Goal: Task Accomplishment & Management: Use online tool/utility

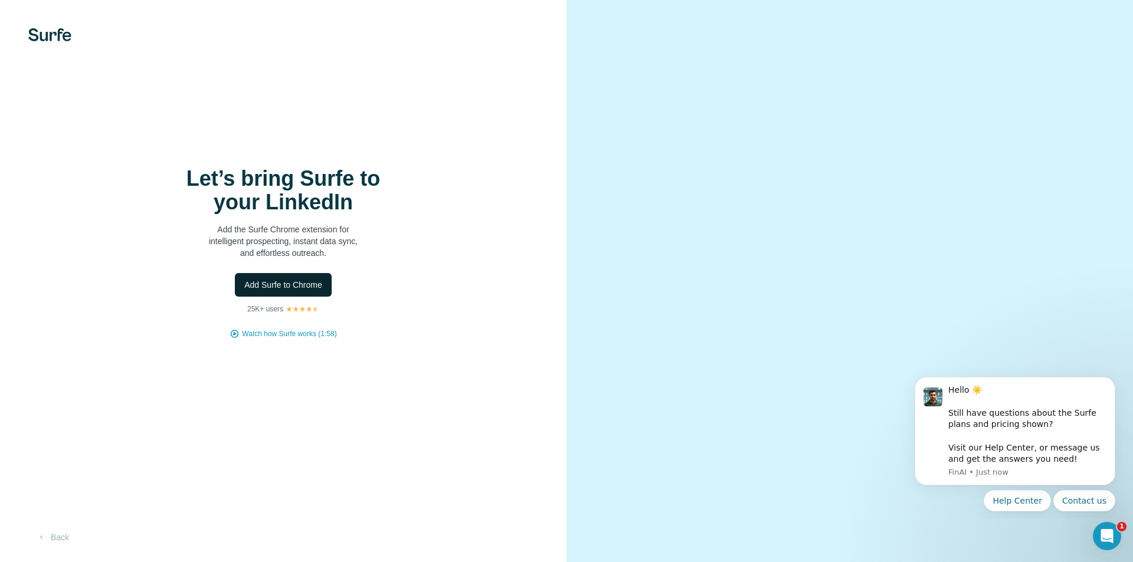
click at [283, 291] on button "Add Surfe to Chrome" at bounding box center [283, 285] width 97 height 24
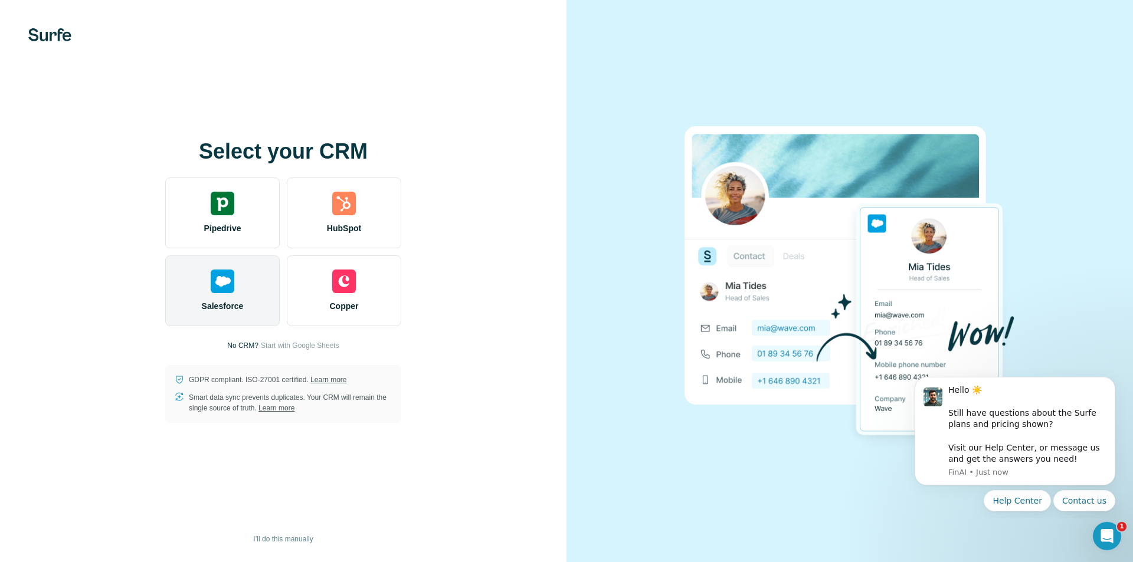
click at [202, 292] on div "Salesforce" at bounding box center [222, 290] width 114 height 71
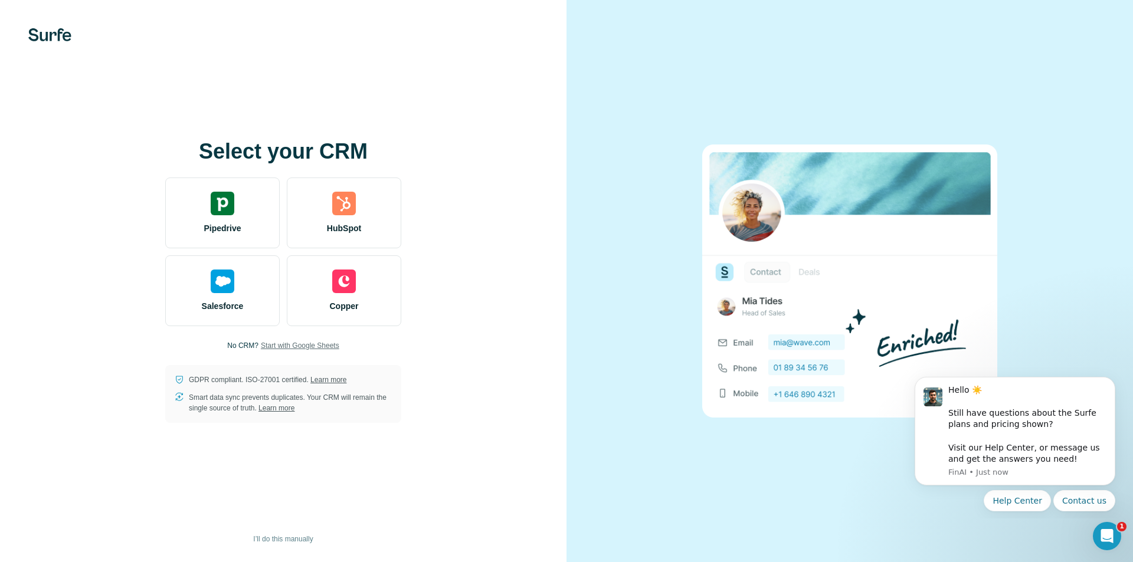
click at [310, 343] on span "Start with Google Sheets" at bounding box center [300, 345] width 78 height 11
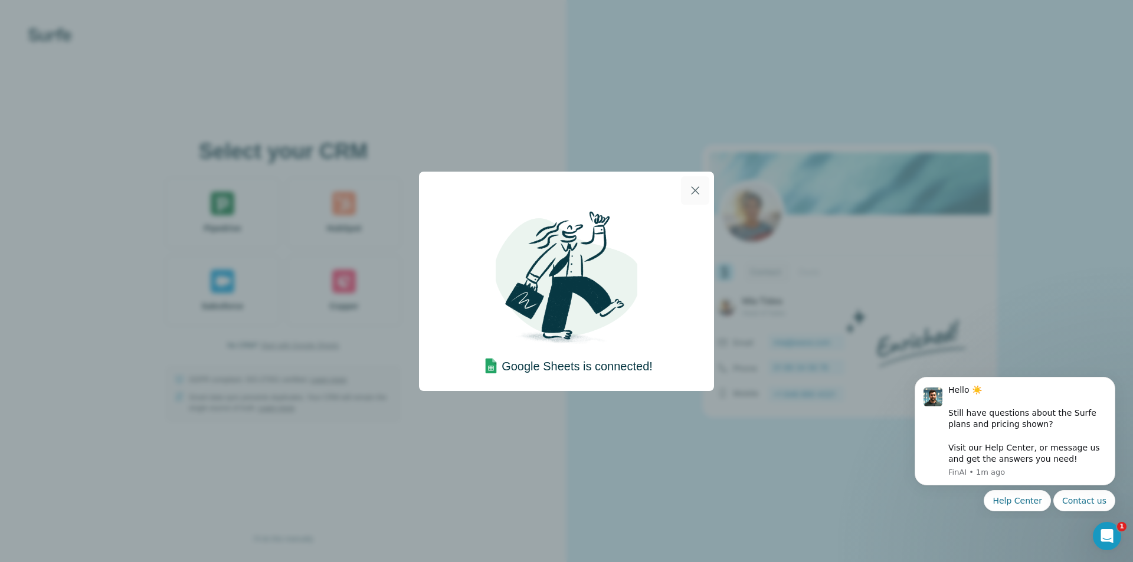
click at [693, 195] on icon "button" at bounding box center [695, 190] width 14 height 14
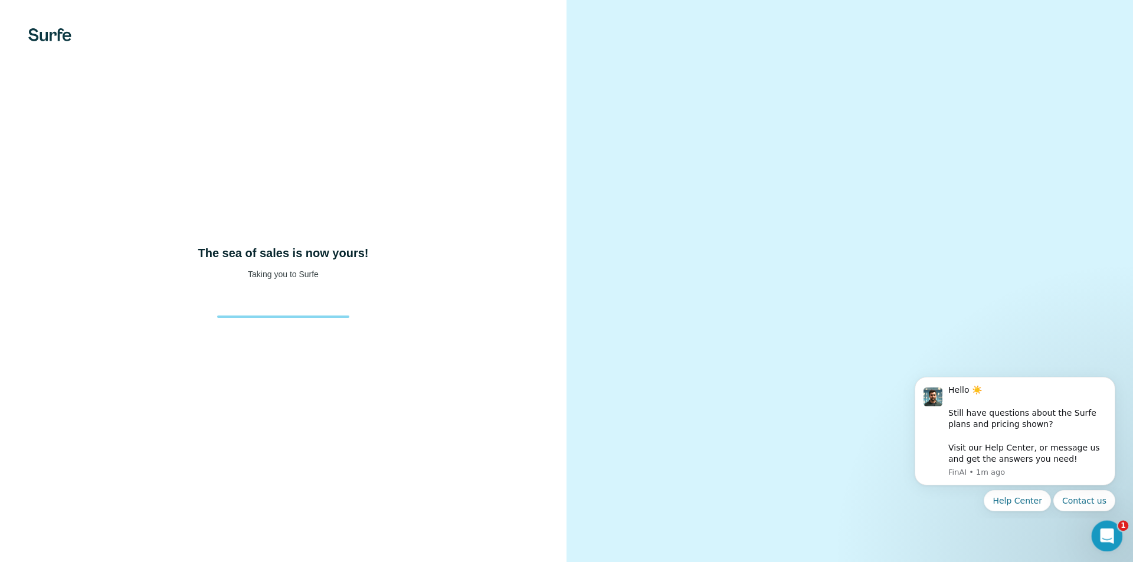
click at [1099, 522] on div "Open Intercom Messenger" at bounding box center [1104, 534] width 39 height 39
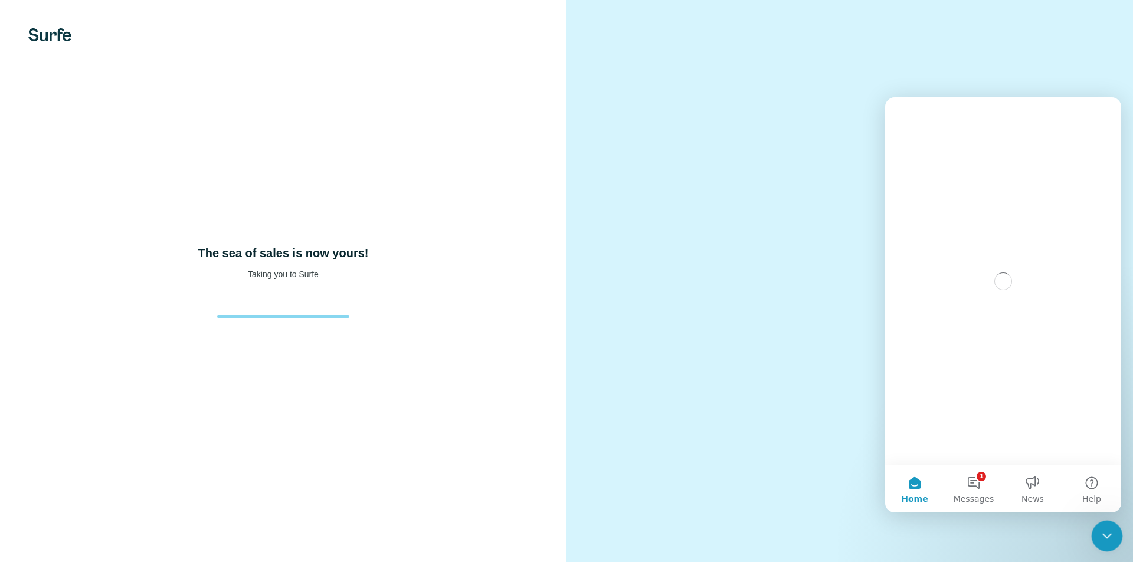
click at [1099, 522] on div "Close Intercom Messenger" at bounding box center [1105, 534] width 28 height 28
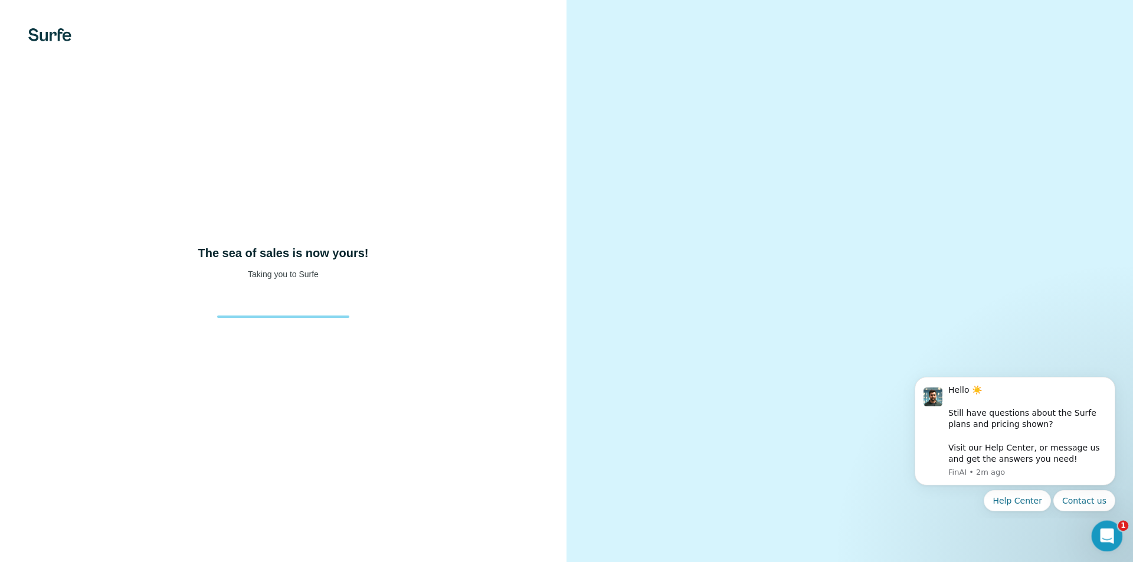
click at [1109, 539] on icon "Open Intercom Messenger" at bounding box center [1104, 534] width 19 height 19
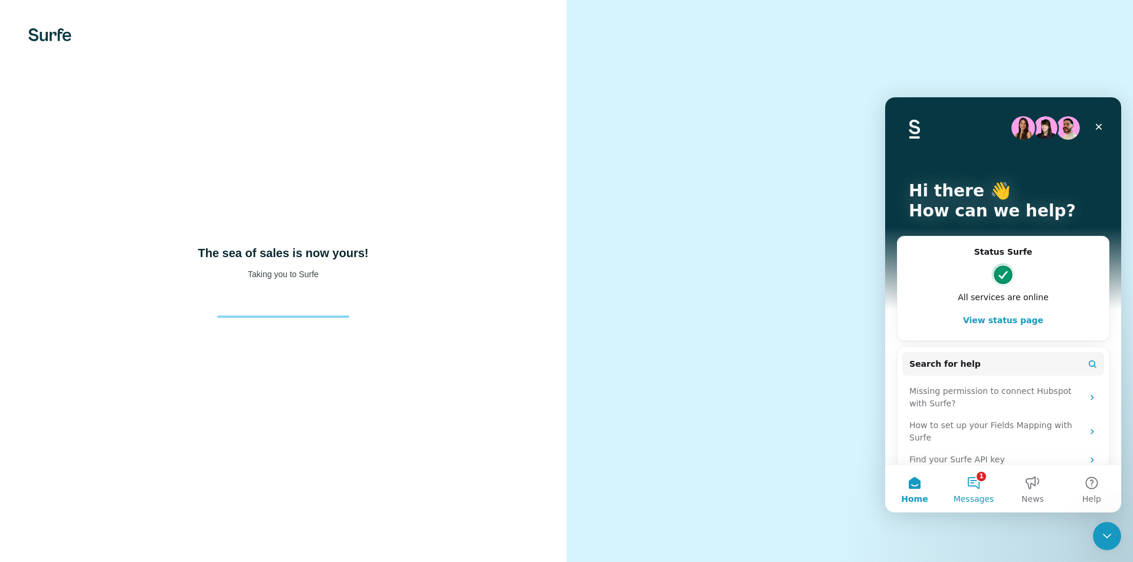
click at [976, 488] on button "1 Messages" at bounding box center [973, 488] width 59 height 47
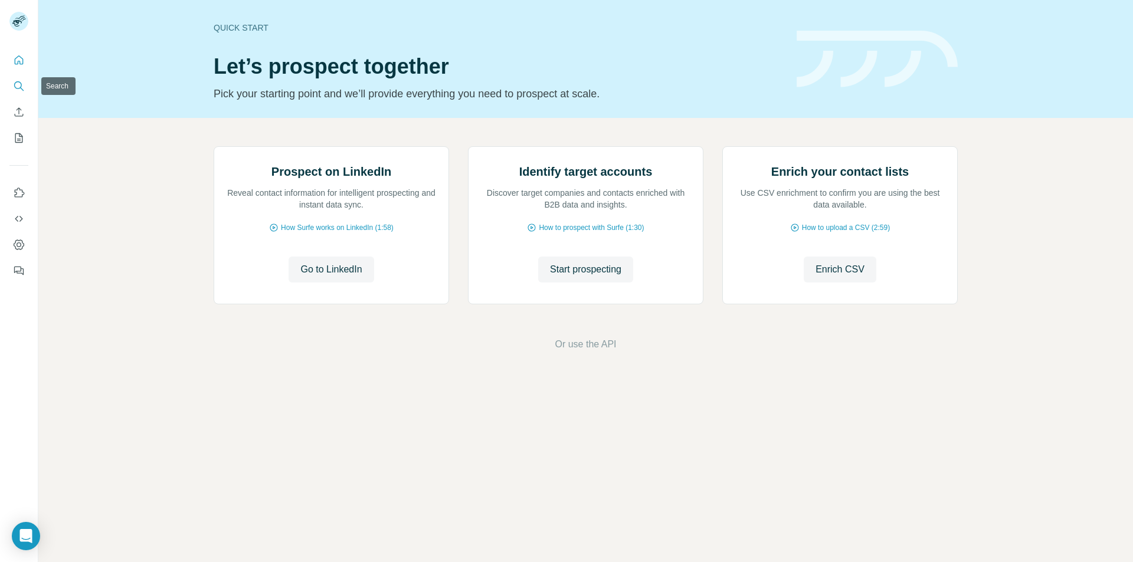
click at [10, 87] on button "Search" at bounding box center [18, 86] width 19 height 21
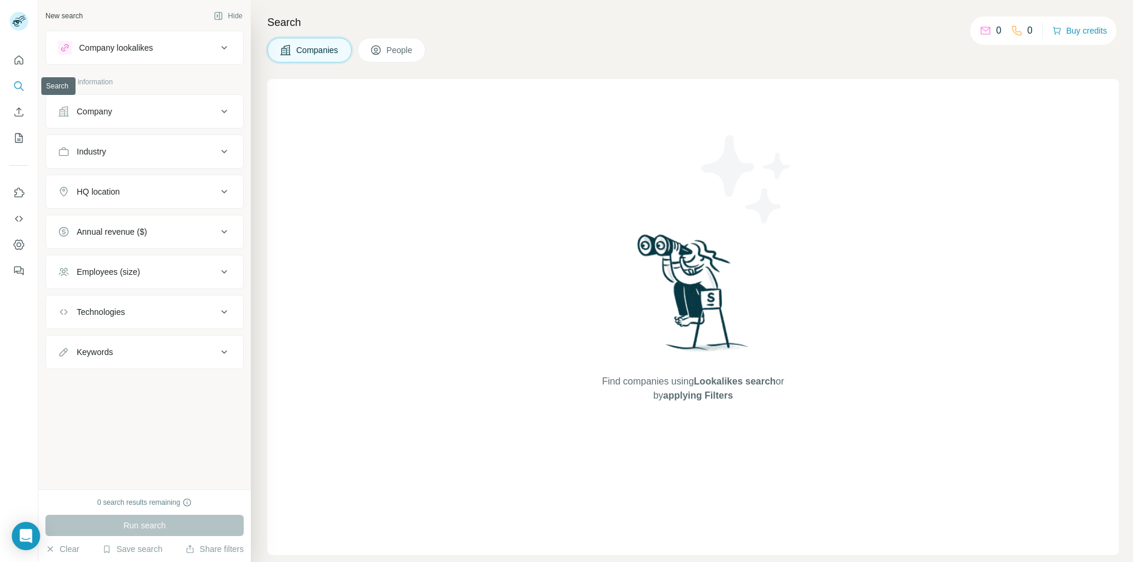
click at [18, 86] on icon "Search" at bounding box center [19, 86] width 12 height 12
click at [399, 44] on span "People" at bounding box center [399, 50] width 27 height 12
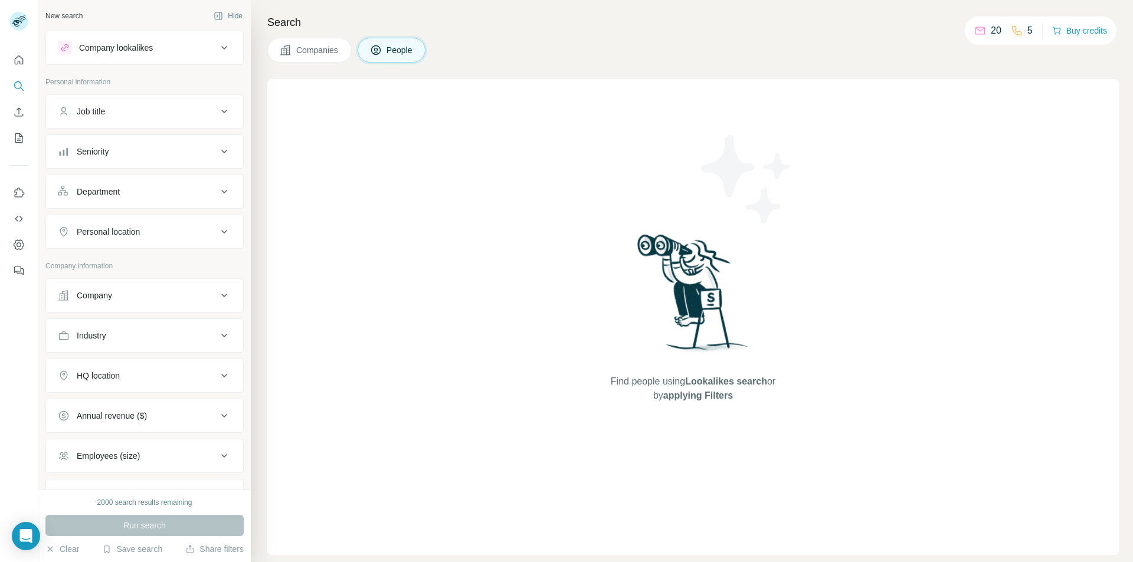
click at [150, 113] on div "Job title" at bounding box center [137, 112] width 159 height 12
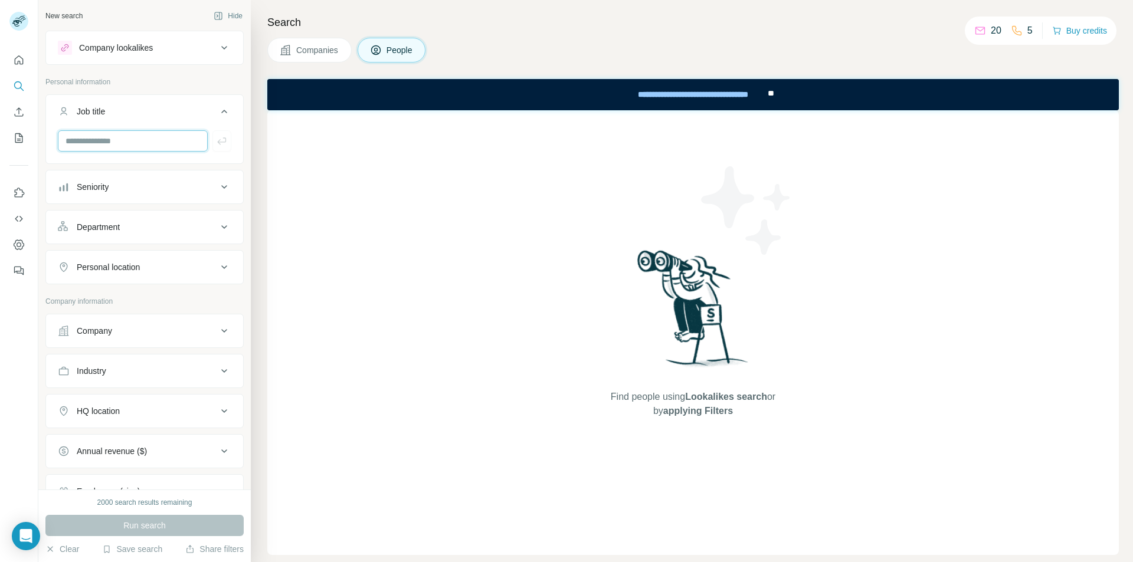
click at [112, 141] on input "text" at bounding box center [133, 140] width 150 height 21
click at [112, 140] on input "text" at bounding box center [133, 140] width 150 height 21
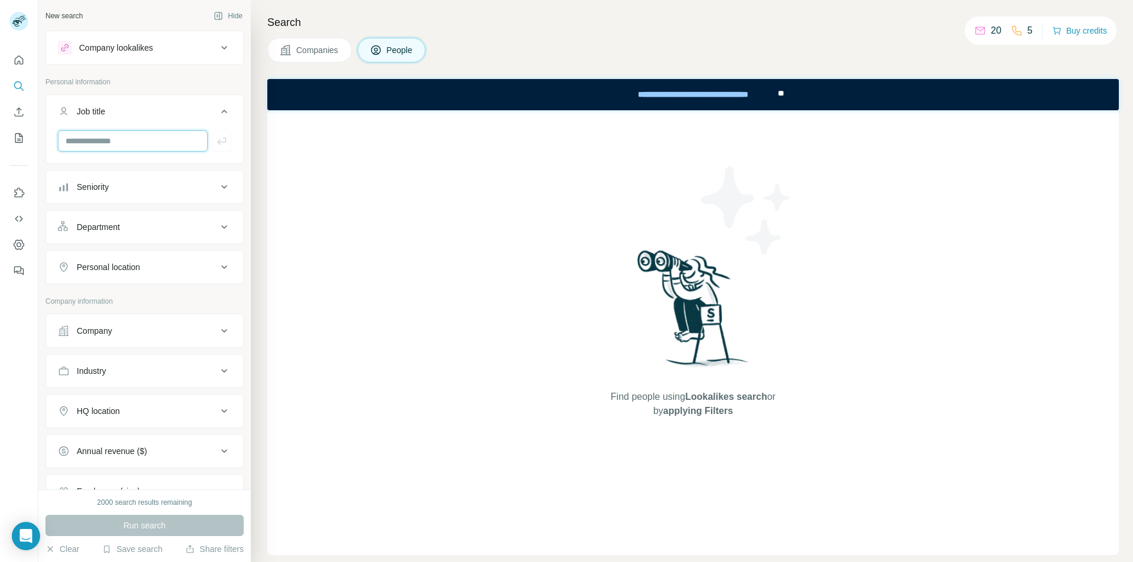
click at [112, 140] on input "text" at bounding box center [133, 140] width 150 height 21
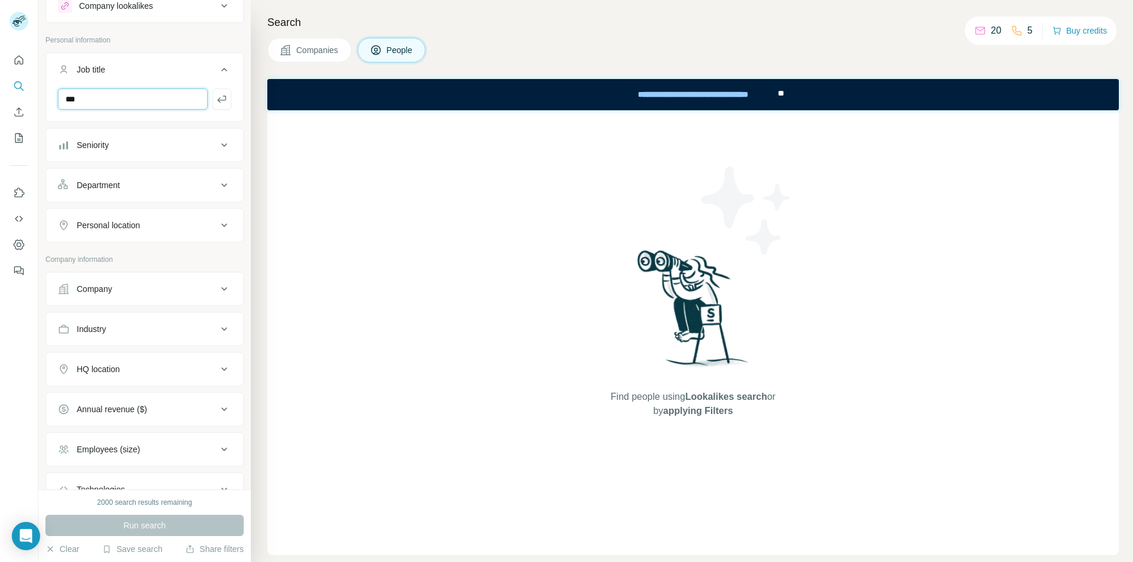
scroll to position [53, 0]
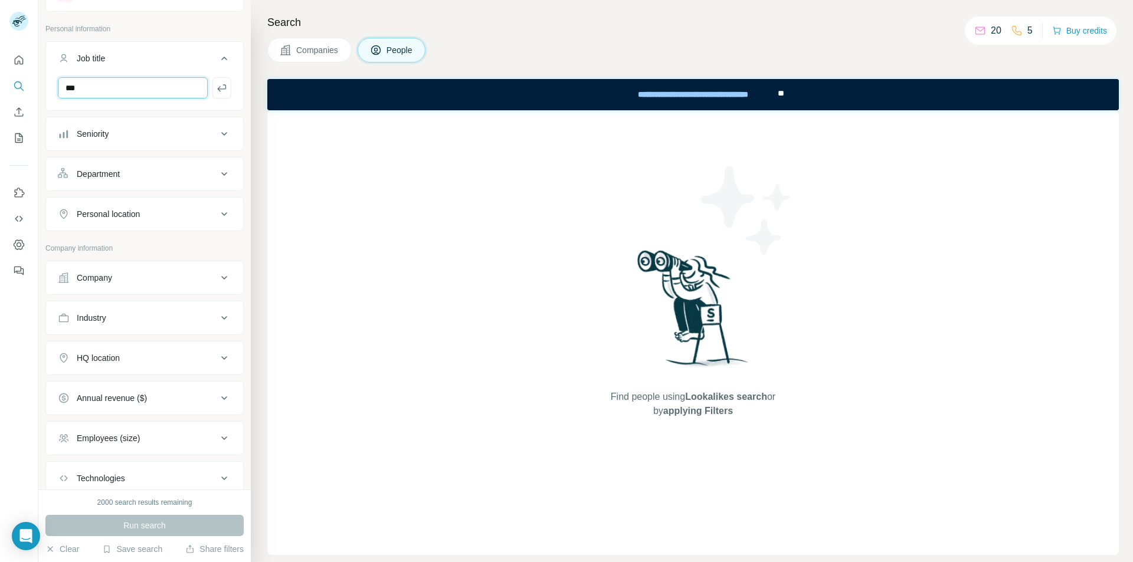
type input "***"
click at [133, 324] on button "Industry" at bounding box center [144, 318] width 197 height 28
click at [133, 324] on button "Industry" at bounding box center [144, 320] width 197 height 33
click at [146, 521] on div "Run search" at bounding box center [144, 525] width 198 height 21
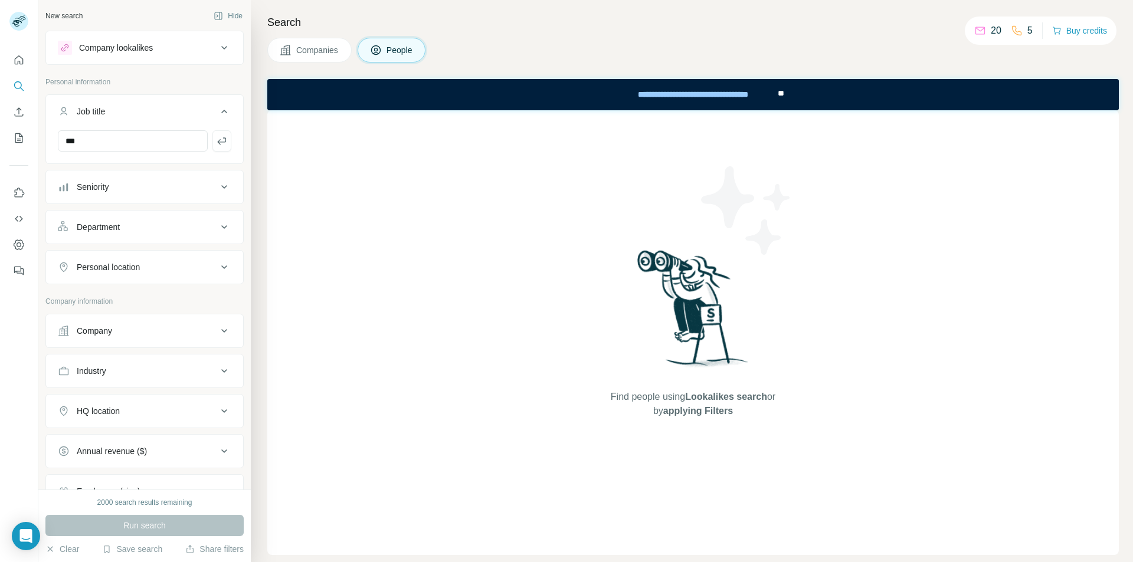
drag, startPoint x: 150, startPoint y: 514, endPoint x: 117, endPoint y: 316, distance: 201.6
click at [117, 316] on div "Company" at bounding box center [144, 331] width 198 height 34
click at [94, 336] on div "Company" at bounding box center [94, 331] width 35 height 12
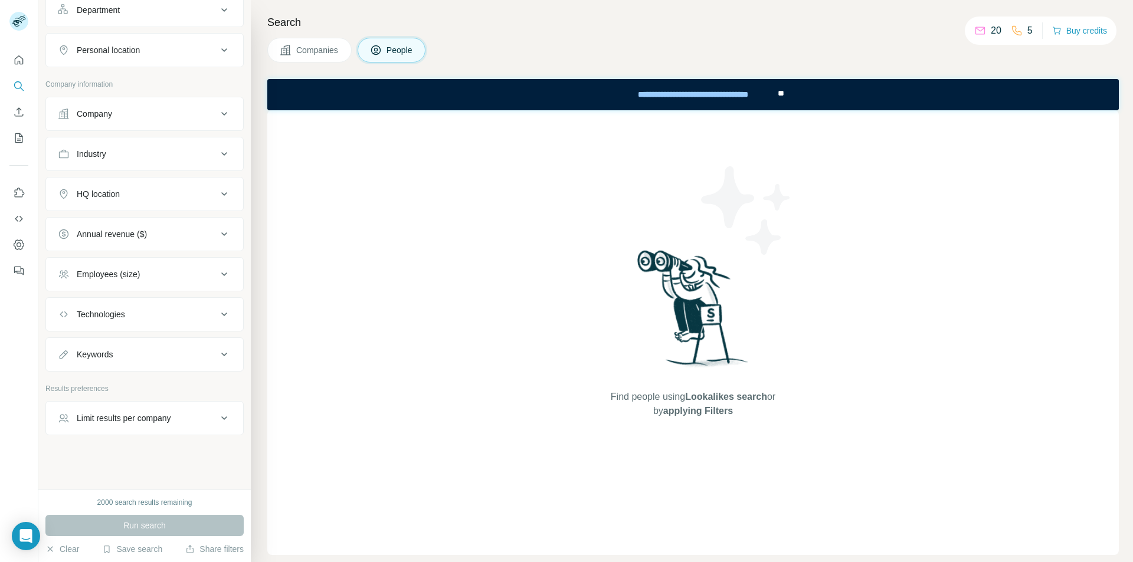
click at [153, 271] on div "Employees (size)" at bounding box center [137, 274] width 159 height 12
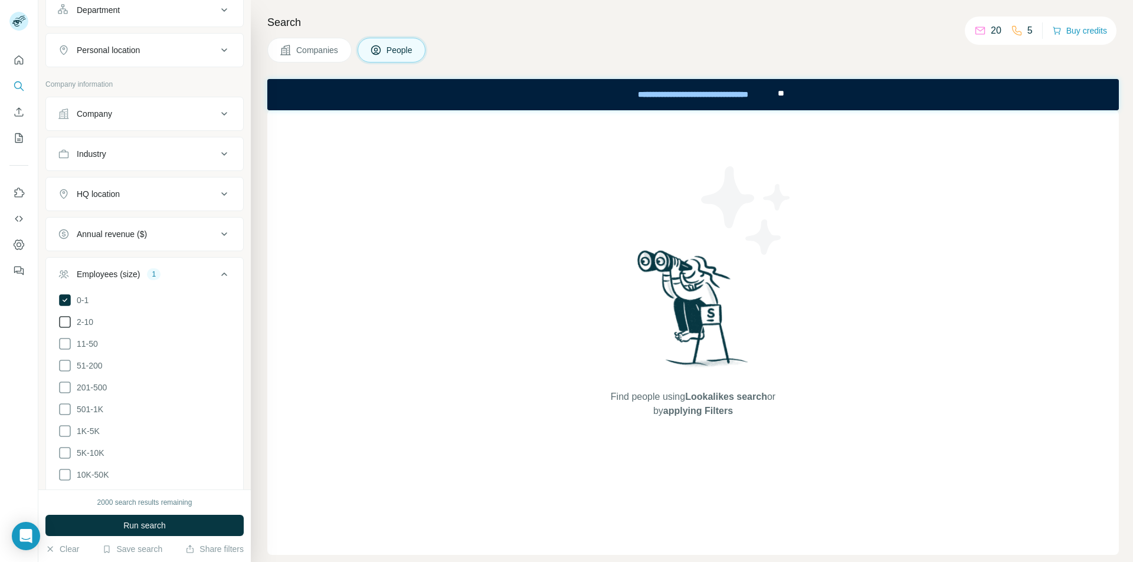
click at [84, 321] on span "2-10" at bounding box center [82, 322] width 21 height 12
click at [67, 362] on icon at bounding box center [65, 366] width 14 height 14
click at [77, 385] on span "201-500" at bounding box center [89, 388] width 35 height 12
click at [80, 435] on ul "0-1 2-10 11-50 51-200 201-500 501-1K 1K-5K 5K-10K 10K-50K 50K-100K 100K-500K 50…" at bounding box center [144, 420] width 173 height 255
click at [106, 520] on button "Run search" at bounding box center [144, 525] width 198 height 21
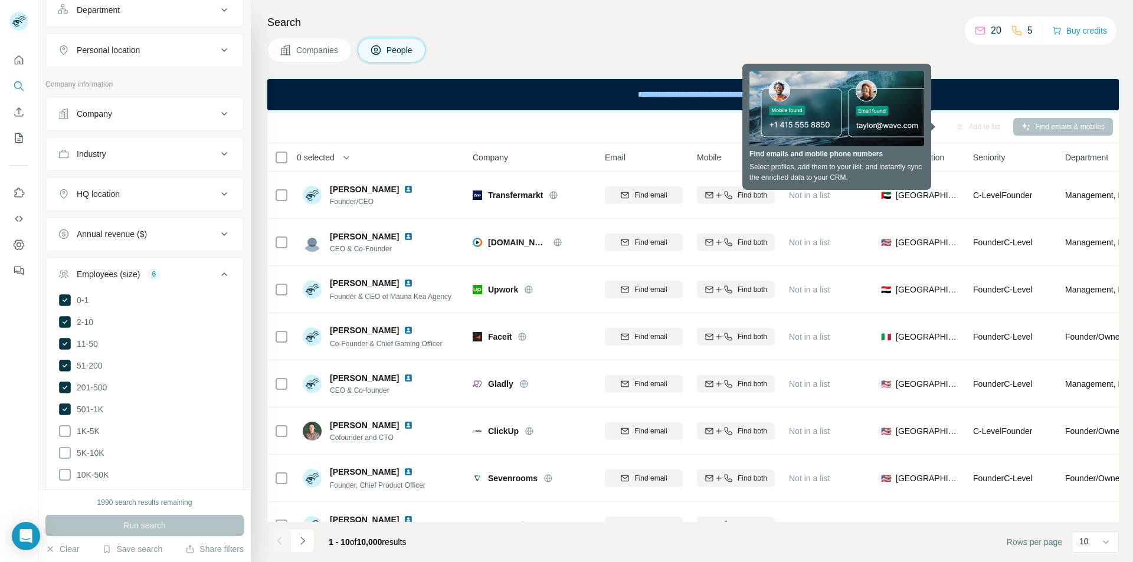
click at [563, 124] on div "Add to list Find emails & mobiles" at bounding box center [692, 126] width 839 height 21
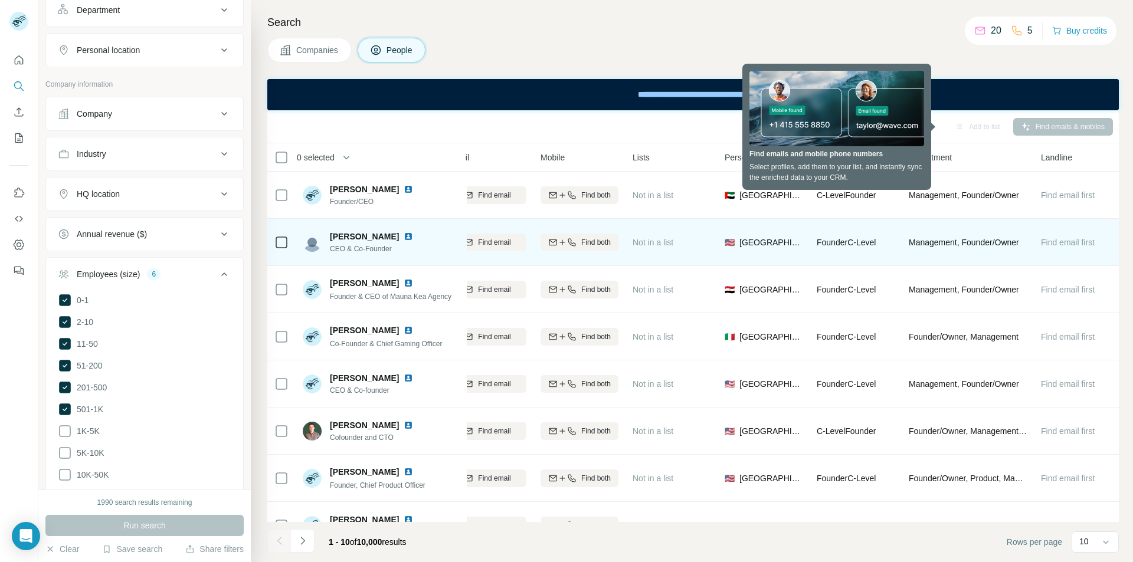
scroll to position [0, 169]
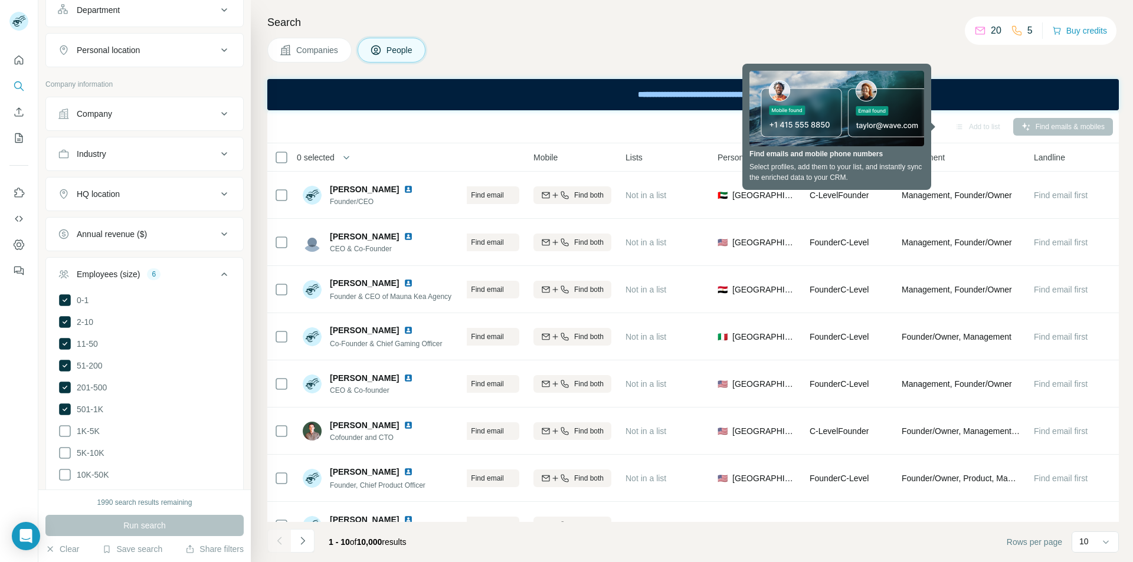
click at [701, 118] on div "Add to list Find emails & mobiles" at bounding box center [692, 126] width 839 height 21
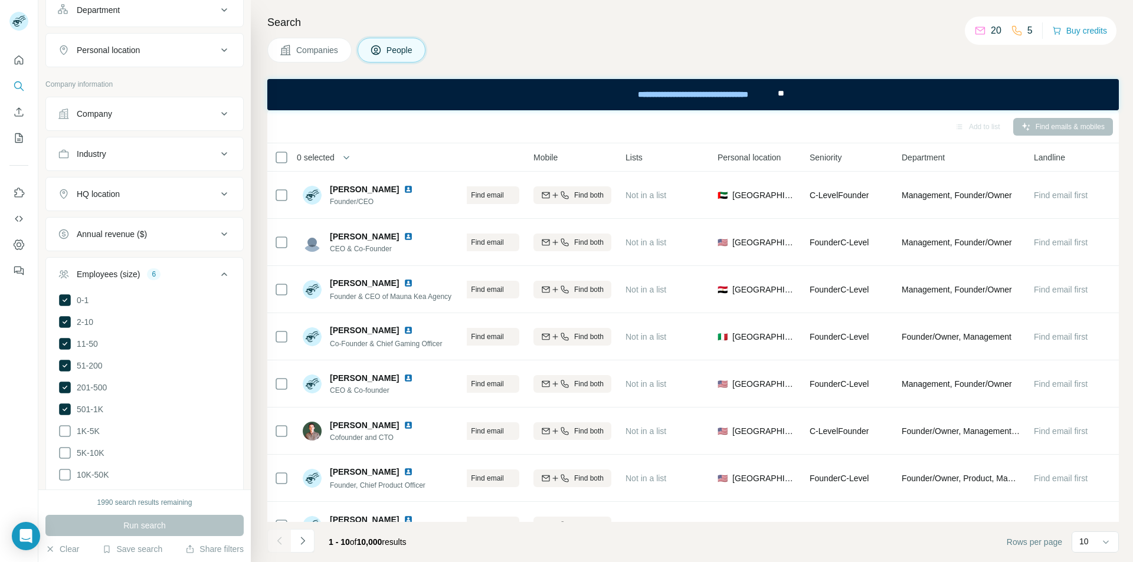
click at [869, 114] on div "Add to list Find emails & mobiles" at bounding box center [692, 126] width 851 height 33
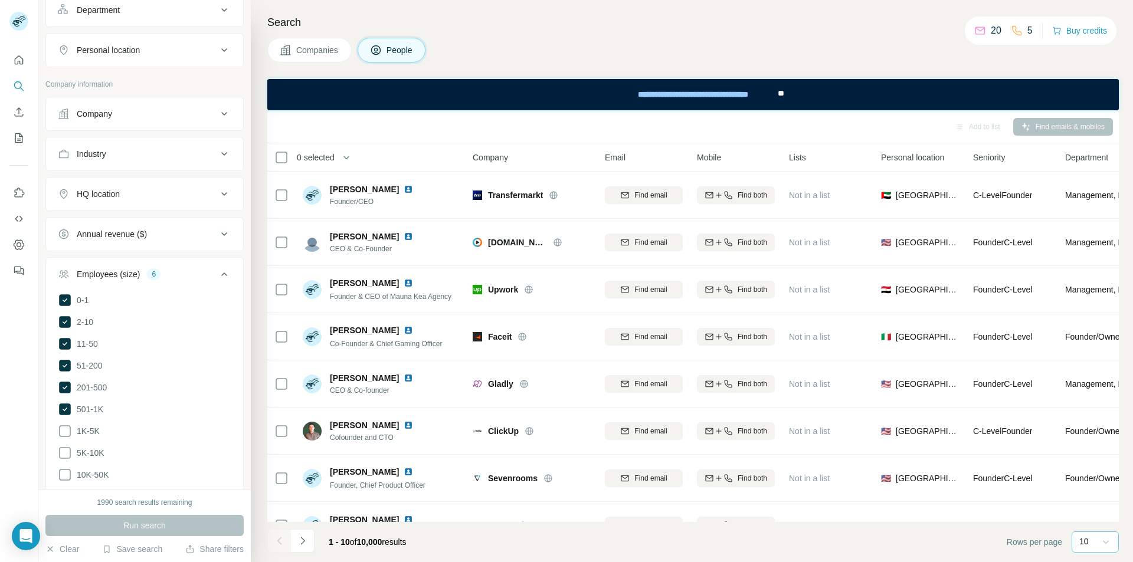
click at [1102, 534] on div at bounding box center [1106, 541] width 12 height 21
click at [1084, 451] on p "60" at bounding box center [1085, 452] width 9 height 12
click at [87, 435] on ul "0-1 2-10 11-50 51-200 201-500 501-1K 1K-5K 5K-10K 10K-50K 50K-100K 100K-500K 50…" at bounding box center [144, 420] width 173 height 255
click at [93, 449] on span "5K-10K" at bounding box center [88, 453] width 32 height 12
click at [67, 430] on icon at bounding box center [65, 431] width 12 height 12
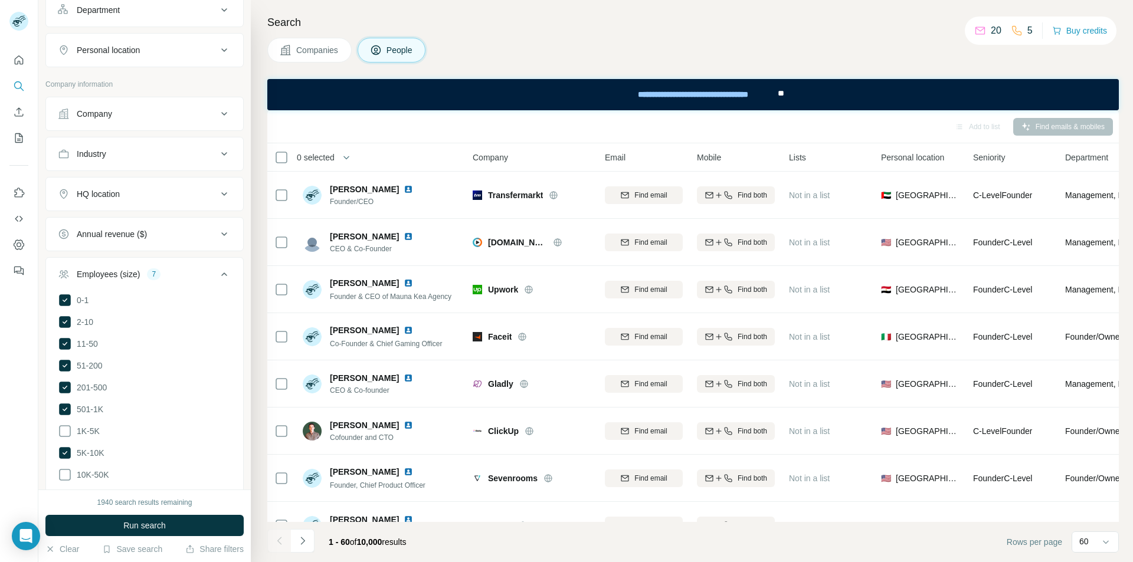
scroll to position [359, 0]
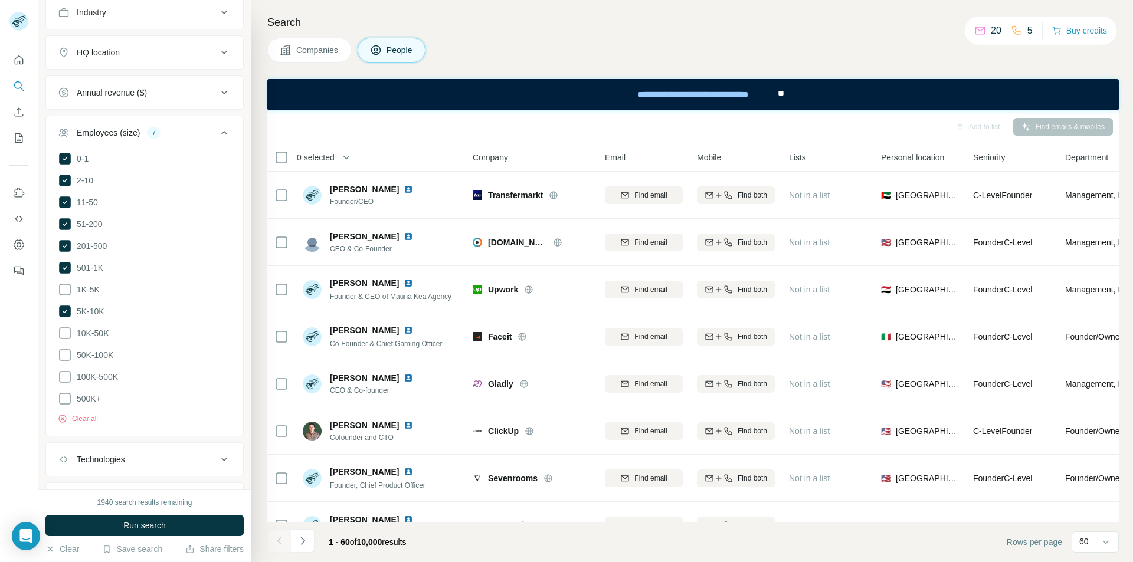
click at [62, 288] on icon at bounding box center [65, 290] width 14 height 14
click at [63, 326] on icon at bounding box center [65, 333] width 14 height 14
click at [66, 353] on icon at bounding box center [65, 355] width 14 height 14
click at [63, 371] on icon at bounding box center [65, 377] width 14 height 14
click at [63, 392] on icon at bounding box center [65, 399] width 14 height 14
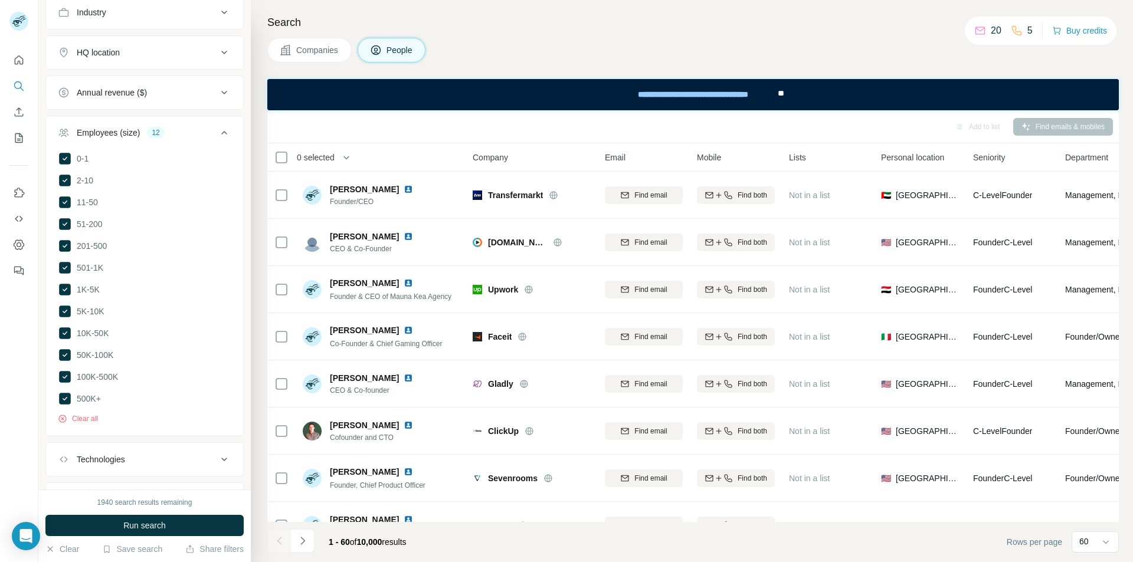
click at [141, 525] on span "Run search" at bounding box center [144, 526] width 42 height 12
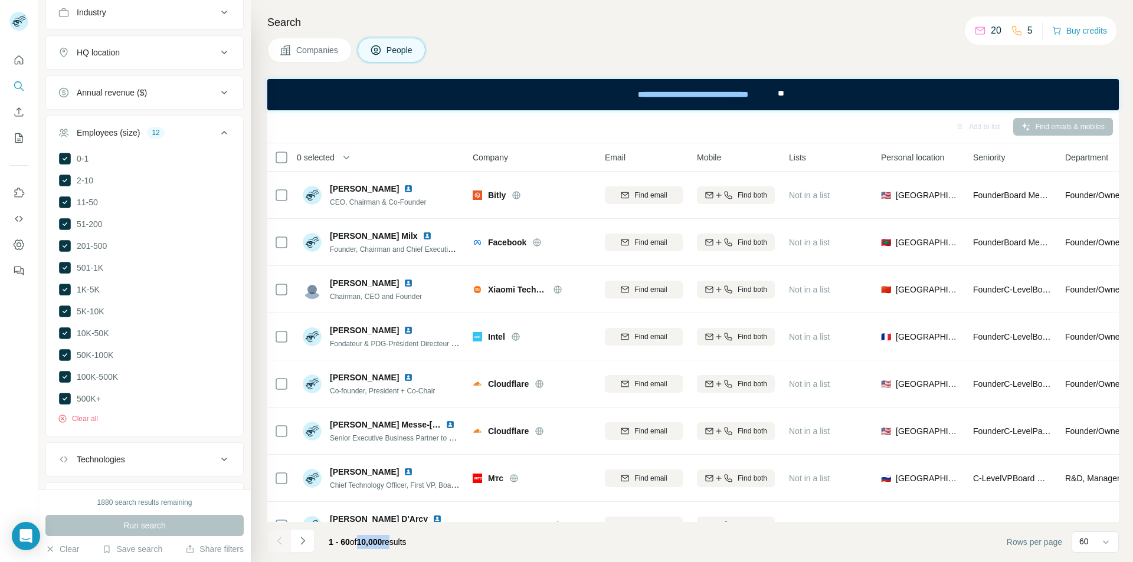
drag, startPoint x: 361, startPoint y: 544, endPoint x: 409, endPoint y: 546, distance: 47.8
click at [406, 546] on span "1 - 60 of 10,000 results" at bounding box center [368, 541] width 78 height 9
drag, startPoint x: 626, startPoint y: 557, endPoint x: 900, endPoint y: 38, distance: 586.8
click at [900, 38] on div "Companies People" at bounding box center [692, 50] width 851 height 25
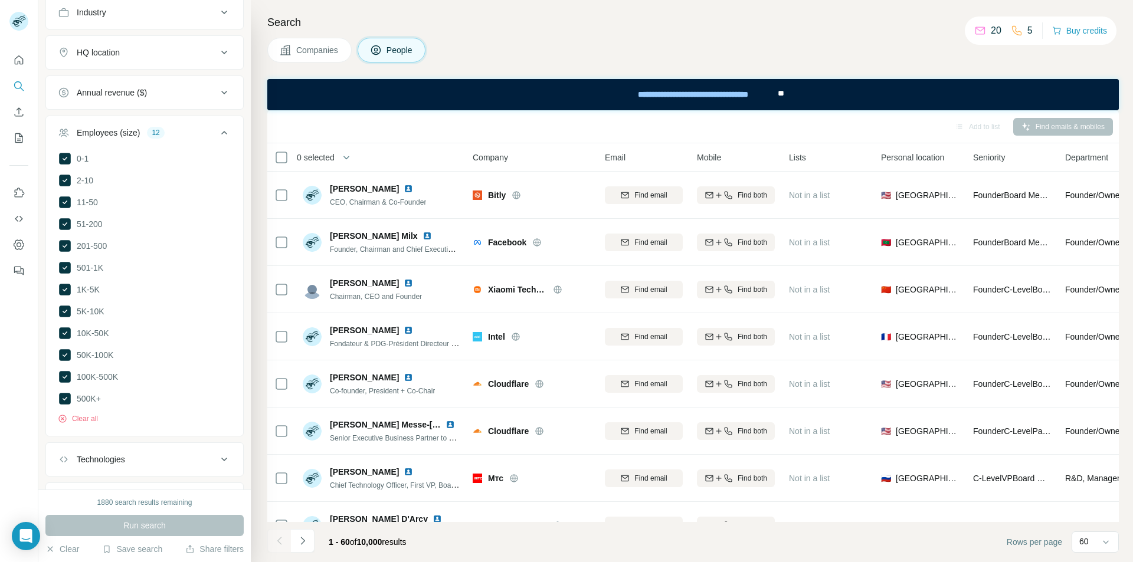
click at [314, 562] on li "Copy to Clipboard" at bounding box center [566, 569] width 1133 height 14
